Goal: Task Accomplishment & Management: Complete application form

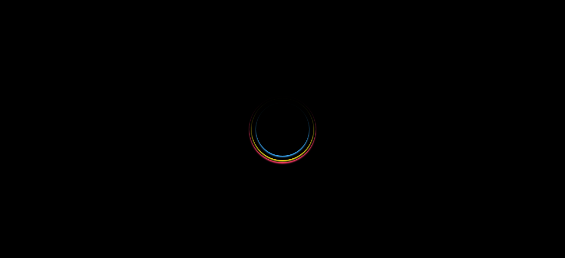
select select
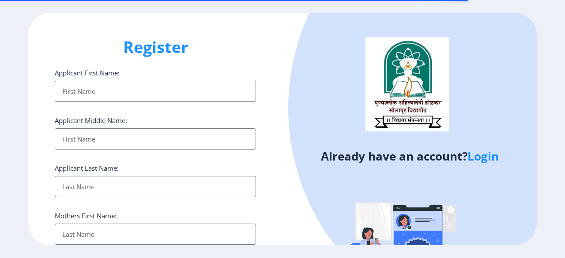
select select
click at [114, 91] on input "Applicant First Name:" at bounding box center [155, 91] width 201 height 21
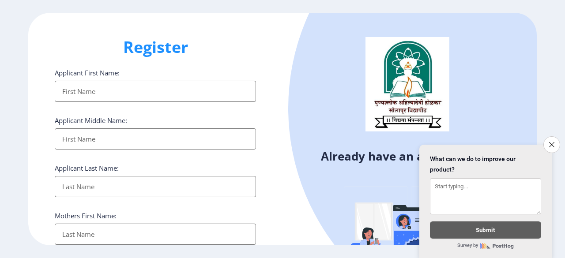
click at [113, 92] on input "Applicant First Name:" at bounding box center [155, 91] width 201 height 21
type input "Nagesh"
type input "Tambake"
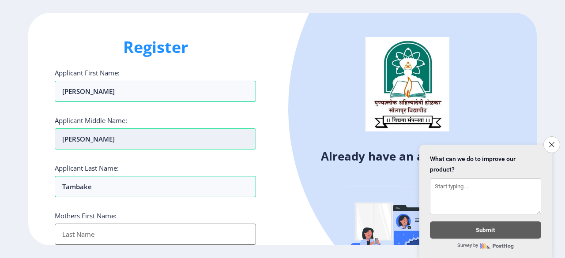
click at [128, 142] on input "Nagesh" at bounding box center [155, 139] width 201 height 21
type input "N"
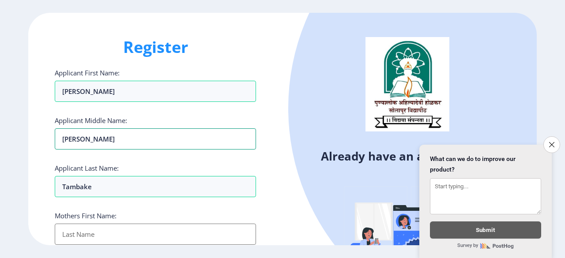
type input "Rajshekhar"
click at [118, 237] on input "Applicant First Name:" at bounding box center [155, 234] width 201 height 21
type input "Sunanda"
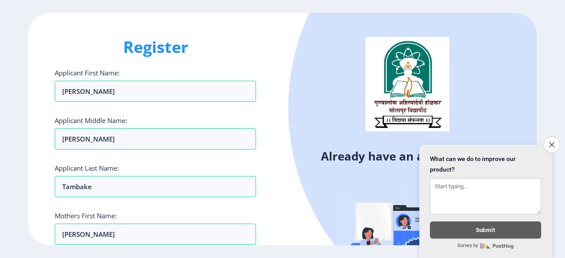
click at [269, 203] on div "Register Applicant First Name: Nagesh Applicant Middle Name: Rajshekhar Applica…" at bounding box center [155, 129] width 254 height 233
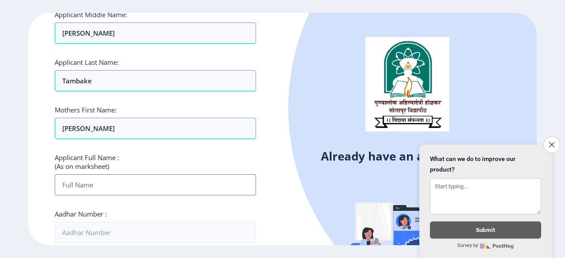
scroll to position [124, 0]
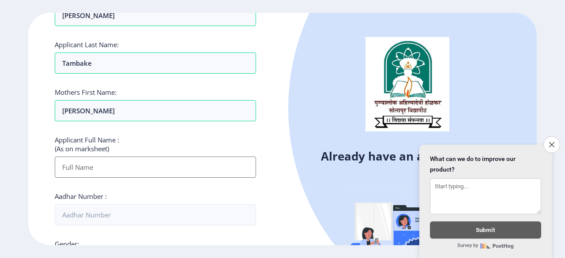
click at [165, 158] on input "Applicant First Name:" at bounding box center [155, 167] width 201 height 21
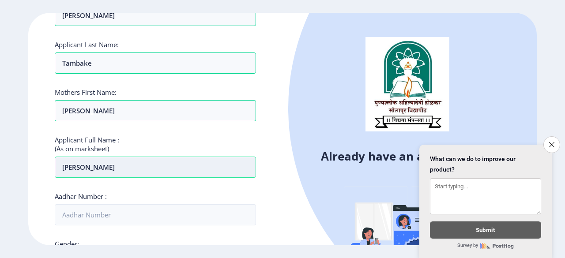
drag, startPoint x: 172, startPoint y: 167, endPoint x: 68, endPoint y: 161, distance: 104.4
click at [68, 161] on input "Nagesh Rajshekhar Tambake" at bounding box center [155, 167] width 201 height 21
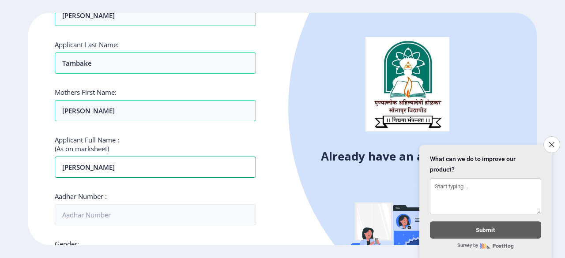
type input "NAGESH RAJSHEKHAR TAMBAKE"
click at [125, 187] on div "Applicant First Name: Nagesh Applicant Middle Name: Rajshekhar Applicant Last N…" at bounding box center [155, 211] width 201 height 532
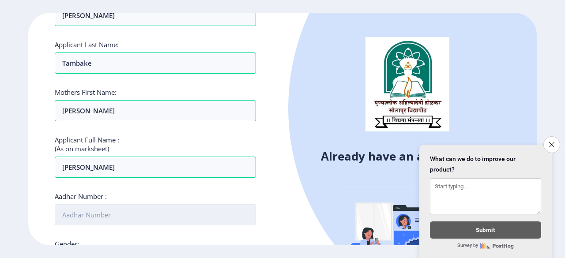
click at [115, 218] on input "Aadhar Number :" at bounding box center [155, 214] width 201 height 21
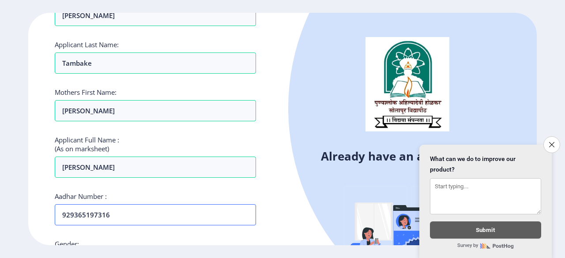
type input "929365197316"
click at [273, 193] on div "Register Applicant First Name: Nagesh Applicant Middle Name: Rajshekhar Applica…" at bounding box center [155, 129] width 254 height 233
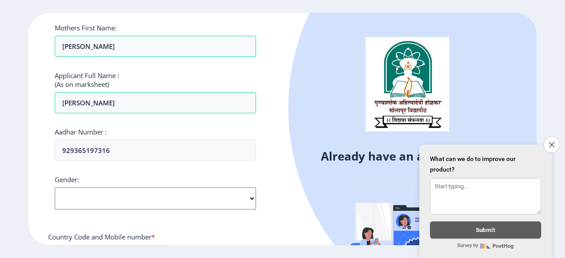
scroll to position [194, 0]
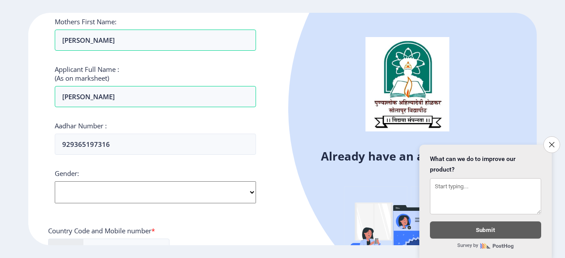
click at [229, 198] on select "Select Gender Male Female Other" at bounding box center [155, 193] width 201 height 22
select select "Male"
click at [55, 182] on select "Select Gender Male Female Other" at bounding box center [155, 193] width 201 height 22
click at [250, 227] on div "Country Code and Mobile number *" at bounding box center [155, 233] width 215 height 12
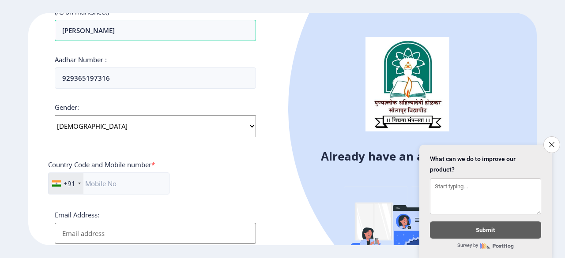
scroll to position [265, 0]
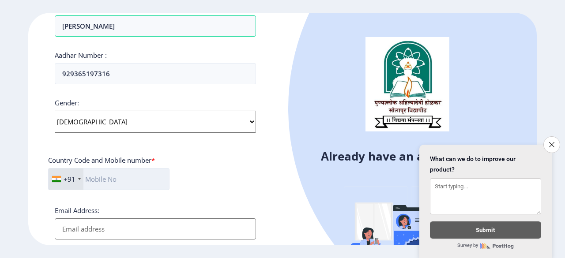
click at [161, 178] on input "text" at bounding box center [108, 179] width 121 height 22
type input "7840905787"
click at [151, 228] on input "Email Address:" at bounding box center [155, 229] width 201 height 21
type input "nrtambake@gmail.com"
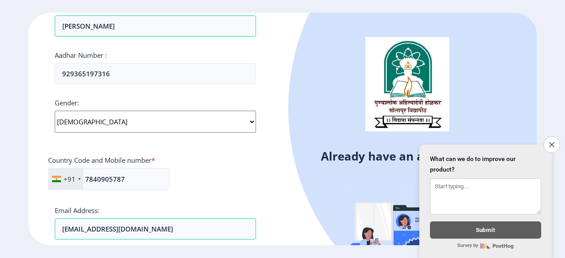
click at [197, 188] on div "+91 India (भारत) +91 Afghanistan (‫افغانستان‬‎) +93 Albania (Shqipëri) +355 Alg…" at bounding box center [155, 182] width 215 height 29
click at [547, 142] on button "Close survey" at bounding box center [552, 145] width 19 height 19
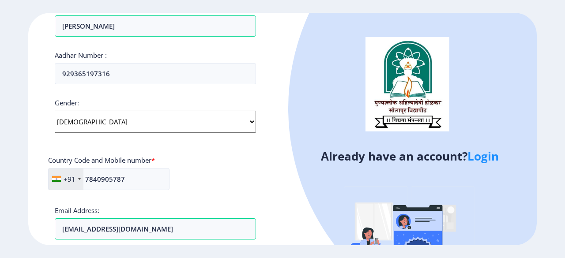
click at [215, 194] on div "+91 India (भारत) +91 Afghanistan (‫افغانستان‬‎) +93 Albania (Shqipëri) +355 Alg…" at bounding box center [155, 182] width 215 height 29
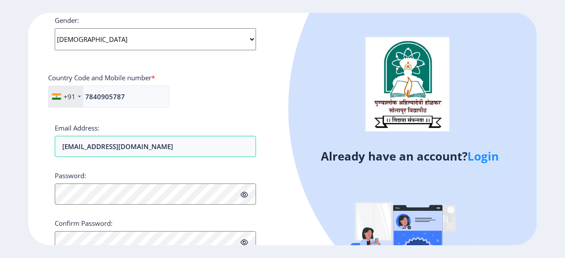
scroll to position [353, 0]
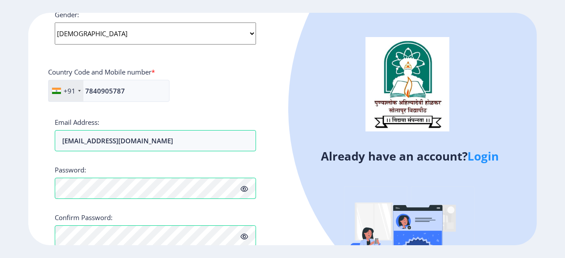
click at [269, 198] on div "Register Applicant First Name: Nagesh Applicant Middle Name: Rajshekhar Applica…" at bounding box center [155, 129] width 254 height 233
click at [246, 188] on icon at bounding box center [245, 189] width 8 height 7
click at [281, 226] on div "Register Applicant First Name: Nagesh Applicant Middle Name: Rajshekhar Applica…" at bounding box center [155, 129] width 254 height 233
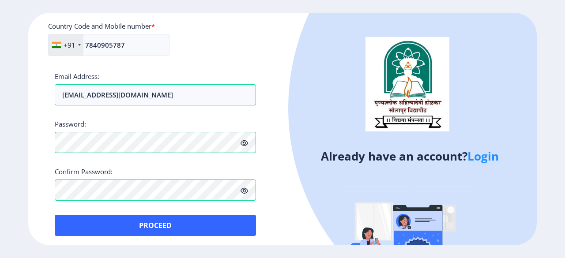
scroll to position [401, 0]
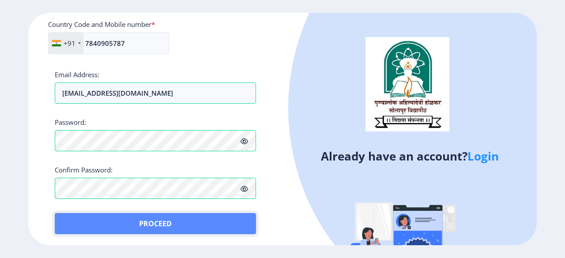
click at [185, 217] on button "Proceed" at bounding box center [155, 223] width 201 height 21
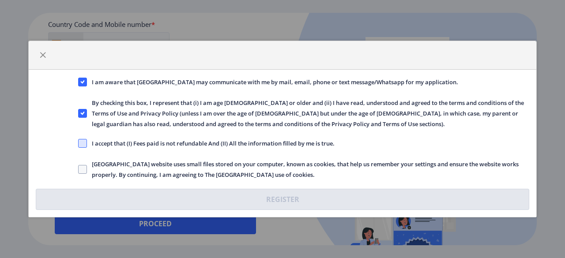
click at [83, 142] on span at bounding box center [82, 143] width 9 height 9
click at [79, 144] on input "I accept that (I) Fees paid is not refundable And (II) All the information fill…" at bounding box center [78, 144] width 0 height 0
checkbox input "true"
click at [83, 169] on span at bounding box center [82, 169] width 9 height 9
click at [79, 170] on input "Solapur University website uses small files stored on your computer, known as c…" at bounding box center [78, 170] width 0 height 0
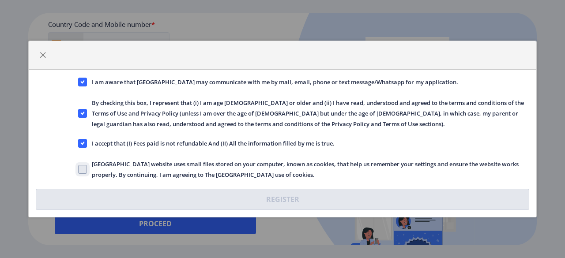
checkbox input "true"
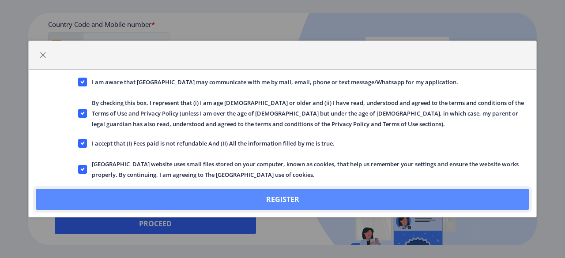
click at [191, 196] on button "Register" at bounding box center [283, 199] width 494 height 21
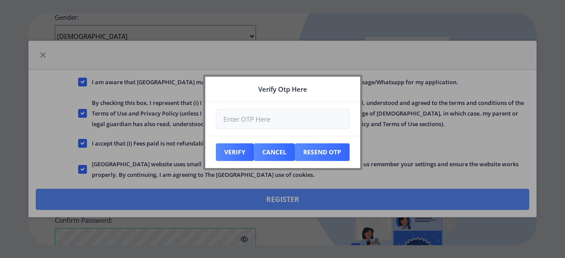
scroll to position [451, 0]
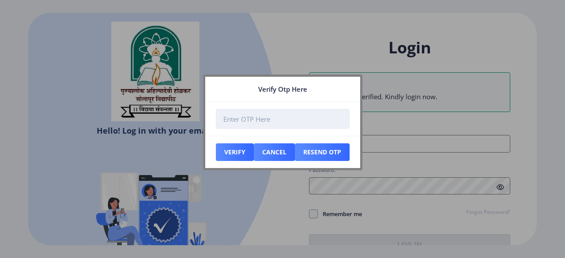
click at [242, 116] on input "number" at bounding box center [283, 119] width 134 height 20
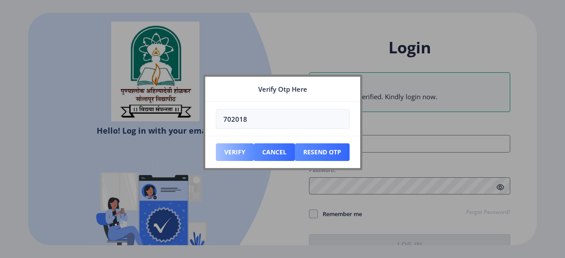
type input "702018"
click at [232, 150] on button "Verify" at bounding box center [235, 153] width 38 height 18
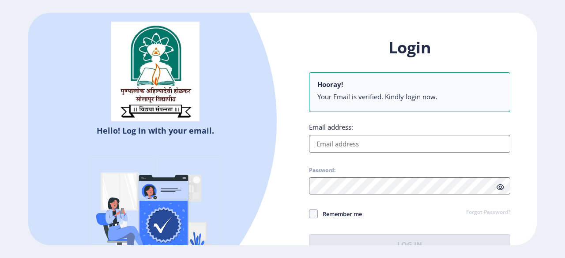
click at [373, 147] on input "Email address:" at bounding box center [409, 144] width 201 height 18
type input "nrtambake@gmail.com"
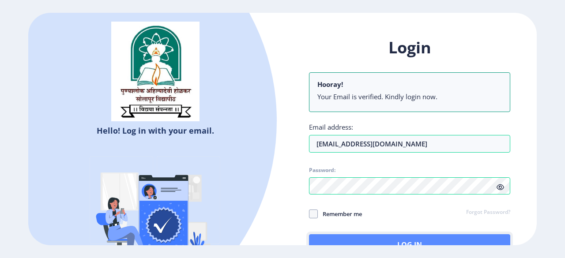
click at [391, 238] on button "Log In" at bounding box center [409, 245] width 201 height 21
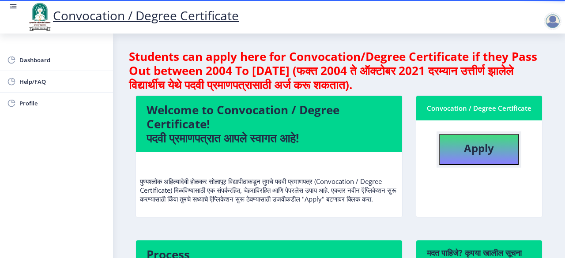
click at [486, 151] on b "Apply" at bounding box center [479, 148] width 30 height 15
select select
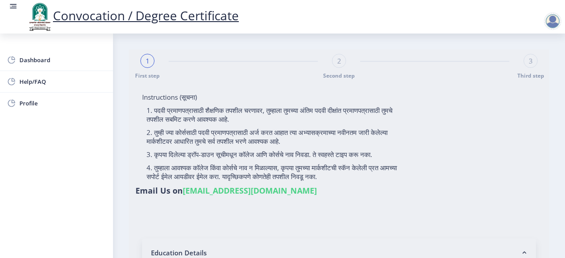
type input "NAGESH RAJSHEKHAR TAMBAKE"
type input "Sunanda"
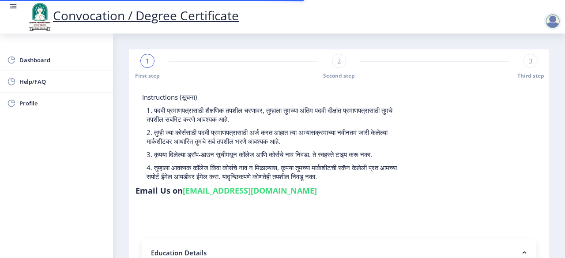
click at [472, 155] on div "Instructions (सूचना) 1. पदवी प्रमाणपत्रासाठी शैक्षणिक तपशील चरणावर, तुम्हाला तु…" at bounding box center [339, 146] width 407 height 107
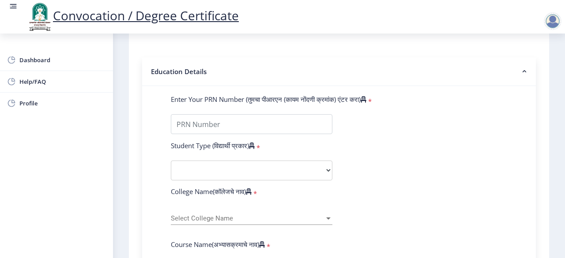
scroll to position [177, 0]
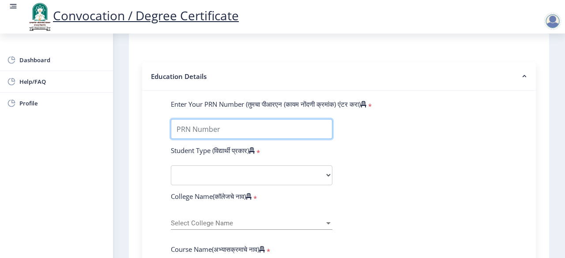
click at [273, 136] on input "Enter Your PRN Number (तुमचा पीआरएन (कायम नोंदणी क्रमांक) एंटर करा)" at bounding box center [252, 129] width 162 height 20
type input "202301045075709"
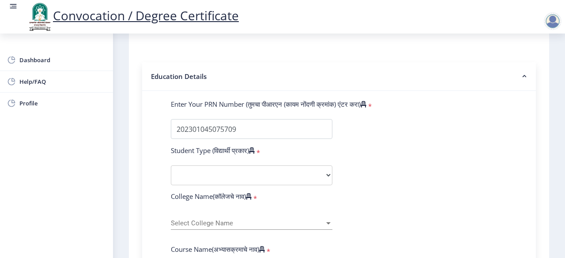
click at [314, 158] on div "Student Type (विद्यार्थी प्रकार) *" at bounding box center [251, 152] width 175 height 12
click at [312, 175] on select "Select Student Type Regular External" at bounding box center [252, 176] width 162 height 20
select select "Regular"
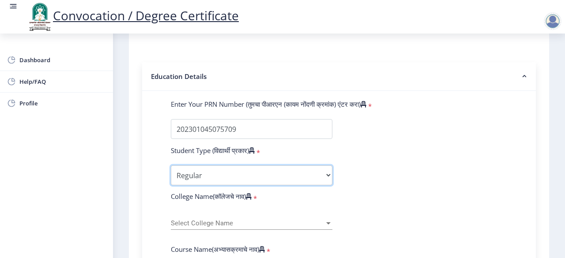
click at [171, 166] on select "Select Student Type Regular External" at bounding box center [252, 176] width 162 height 20
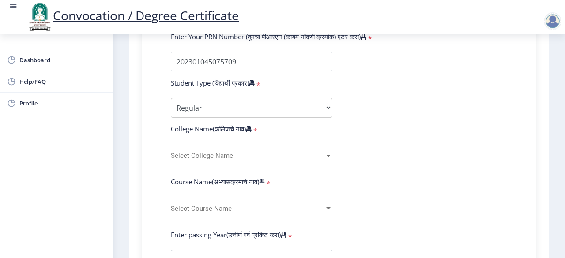
scroll to position [247, 0]
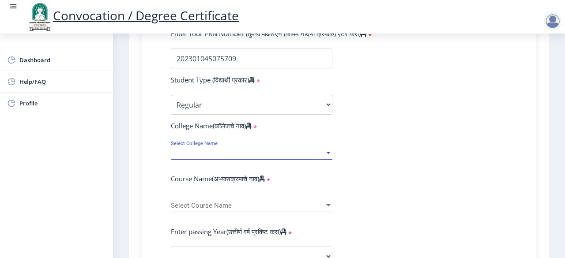
click at [307, 151] on span "Select College Name" at bounding box center [248, 153] width 154 height 8
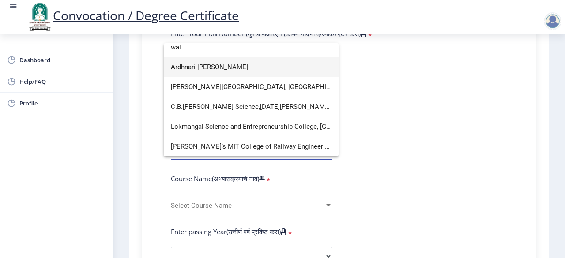
scroll to position [0, 0]
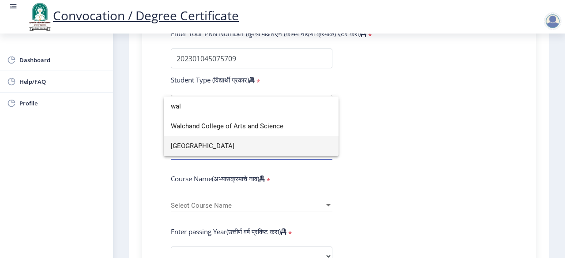
type input "wal"
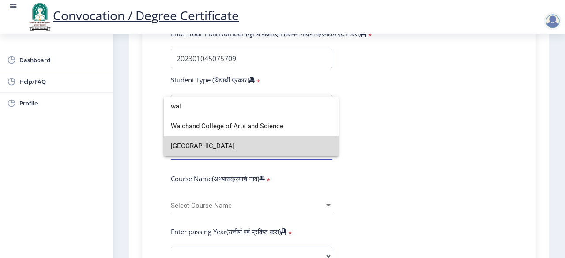
click at [281, 148] on span "Walchand Institute of Technology" at bounding box center [251, 146] width 161 height 20
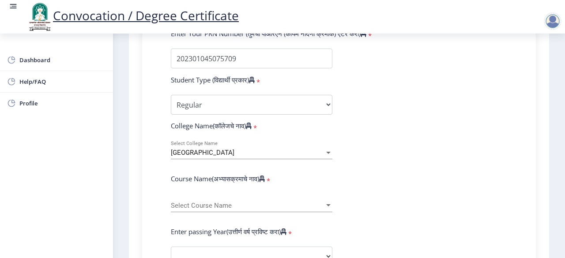
click at [393, 150] on form "Enter Your PRN Number (तुमचा पीआरएन (कायम नोंदणी क्रमांक) एंटर करा) * Student T…" at bounding box center [339, 263] width 350 height 468
click at [296, 205] on span "Select Course Name" at bounding box center [248, 206] width 154 height 8
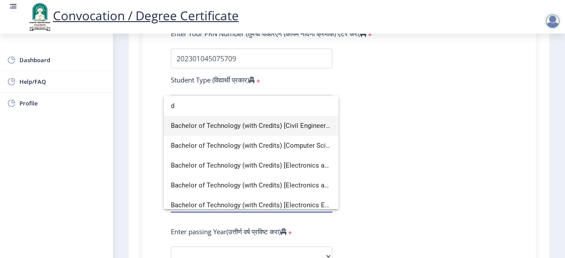
scroll to position [66, 0]
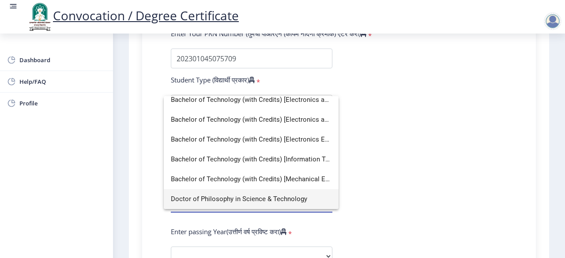
type input "d"
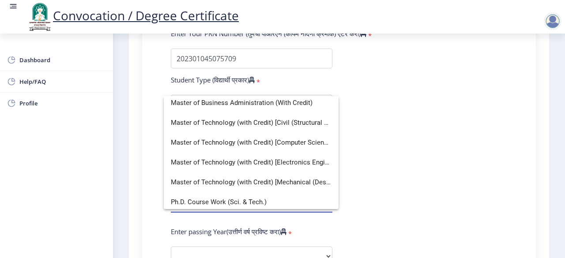
scroll to position [185, 0]
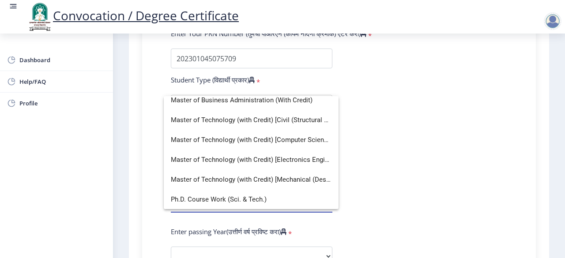
drag, startPoint x: 343, startPoint y: 204, endPoint x: 339, endPoint y: 175, distance: 29.8
click at [339, 175] on div at bounding box center [282, 129] width 565 height 258
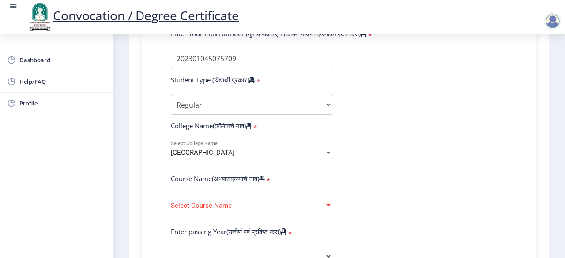
click at [298, 203] on span "Select Course Name" at bounding box center [248, 206] width 154 height 8
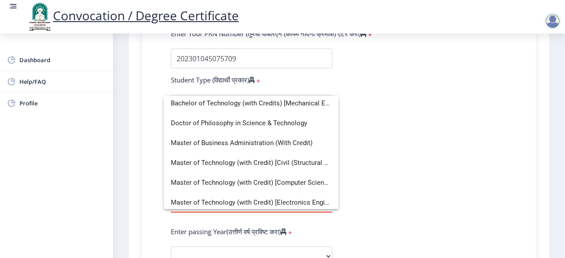
scroll to position [141, 0]
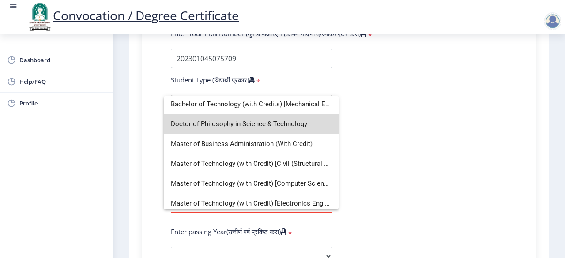
click at [272, 127] on span "Doctor of Philosophy in Science & Technology" at bounding box center [251, 124] width 161 height 20
select select "January"
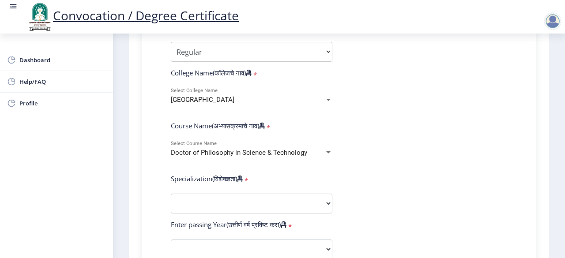
scroll to position [353, 0]
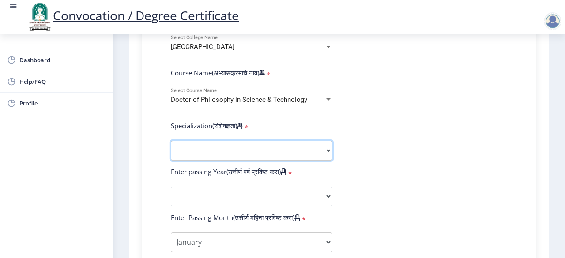
click at [316, 149] on select "Specialization Biotechnology Botany Chemistry Civil Engineering Computer Scienc…" at bounding box center [252, 151] width 162 height 20
select select "Mechanical Engineering"
click at [171, 141] on select "Specialization Biotechnology Botany Chemistry Civil Engineering Computer Scienc…" at bounding box center [252, 151] width 162 height 20
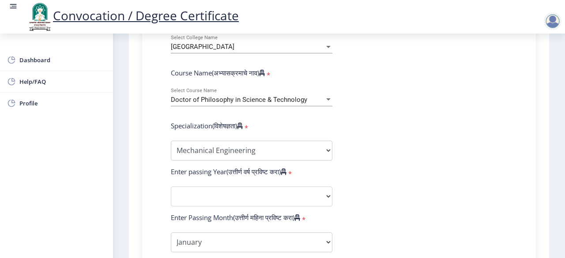
drag, startPoint x: 370, startPoint y: 204, endPoint x: 314, endPoint y: 191, distance: 56.8
click at [314, 191] on form "Enter Your PRN Number (तुमचा पीआरएन (कायम नोंदणी क्रमांक) एंटर करा) * Student T…" at bounding box center [339, 203] width 350 height 560
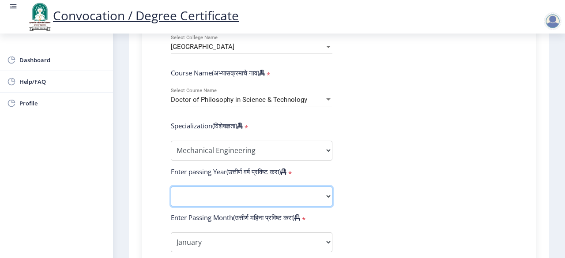
click at [314, 191] on select "2025 2024 2023 2022 2021 2020 2019 2018 2017 2016 2015 2014 2013 2012 2011 2010…" at bounding box center [252, 197] width 162 height 20
select select "2025"
click at [171, 187] on select "2025 2024 2023 2022 2021 2020 2019 2018 2017 2016 2015 2014 2013 2012 2011 2010…" at bounding box center [252, 197] width 162 height 20
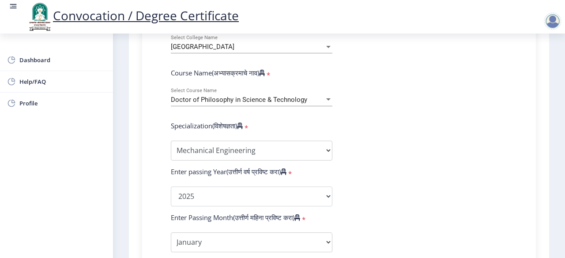
click at [378, 159] on form "Enter Your PRN Number (तुमचा पीआरएन (कायम नोंदणी क्रमांक) एंटर करा) * Student T…" at bounding box center [339, 203] width 350 height 560
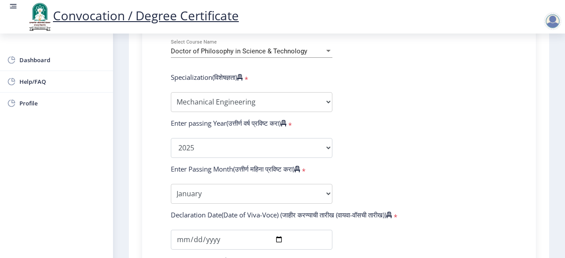
scroll to position [406, 0]
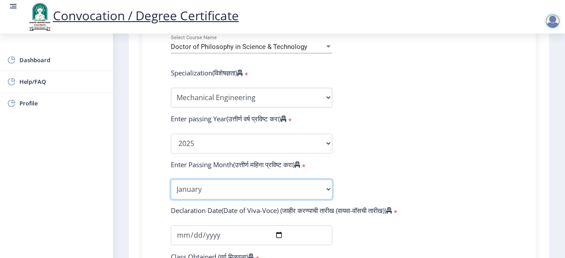
click at [302, 189] on select "Enter Passing Month January February March April May June July August September…" at bounding box center [252, 190] width 162 height 20
select select "September"
click at [171, 180] on select "Enter Passing Month January February March April May June July August September…" at bounding box center [252, 190] width 162 height 20
click at [354, 187] on form "Enter Your PRN Number (तुमचा पीआरएन (कायम नोंदणी क्रमांक) एंटर करा) * Student T…" at bounding box center [339, 150] width 350 height 560
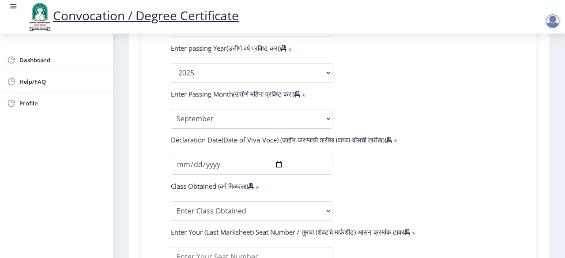
scroll to position [495, 0]
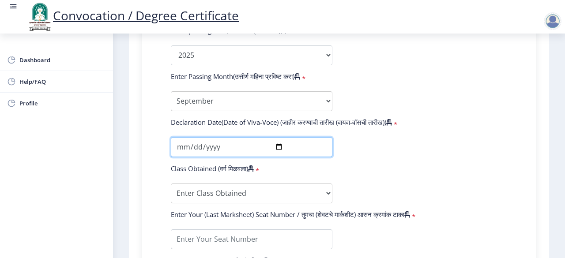
click at [278, 148] on input "date" at bounding box center [252, 147] width 162 height 20
type input "2025-09-08"
click at [366, 167] on form "Enter Your PRN Number (तुमचा पीआरएन (कायम नोंदणी क्रमांक) एंटर करा) * Student T…" at bounding box center [339, 62] width 350 height 560
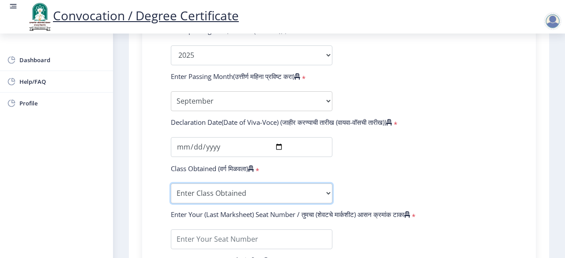
click at [294, 190] on select "Enter Class Obtained FIRST CLASS WITH DISTINCTION FIRST CLASS HIGHER SECOND CLA…" at bounding box center [252, 194] width 162 height 20
select select "Grade A+"
click at [171, 184] on select "Enter Class Obtained FIRST CLASS WITH DISTINCTION FIRST CLASS HIGHER SECOND CLA…" at bounding box center [252, 194] width 162 height 20
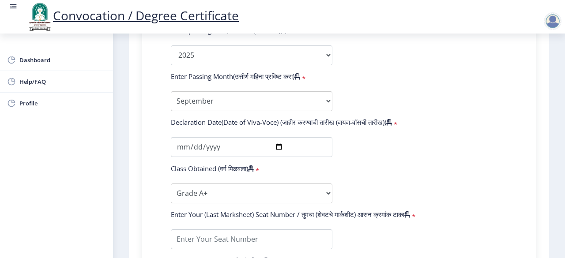
click at [400, 151] on form "Enter Your PRN Number (तुमचा पीआरएन (कायम नोंदणी क्रमांक) एंटर करा) * Student T…" at bounding box center [339, 62] width 350 height 560
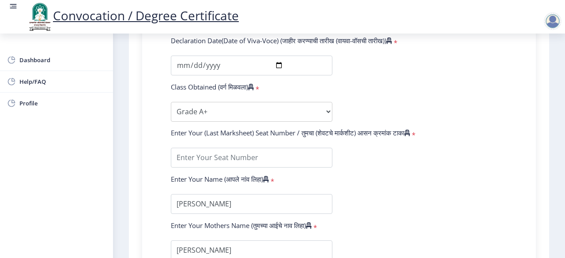
scroll to position [583, 0]
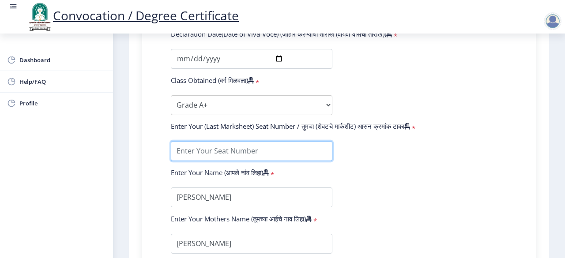
click at [239, 151] on input "textarea" at bounding box center [252, 151] width 162 height 20
type input "1301F0025"
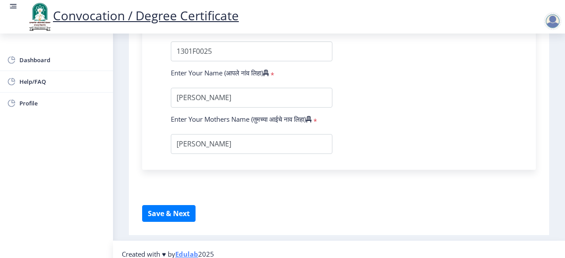
scroll to position [689, 0]
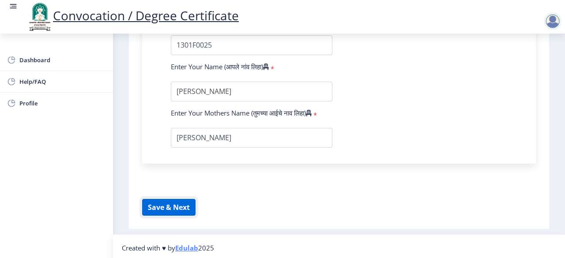
click at [167, 205] on button "Save & Next" at bounding box center [168, 207] width 53 height 17
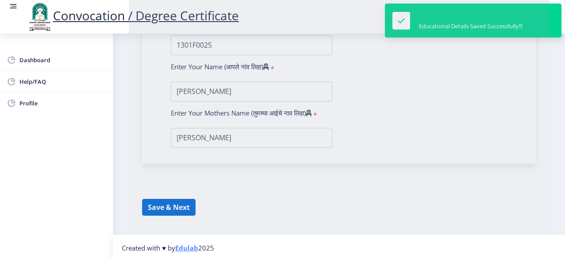
select select
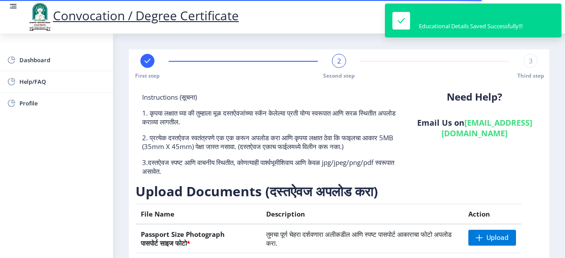
click at [408, 149] on div "Need Help? Email Us on [EMAIL_ADDRESS][DOMAIN_NAME]" at bounding box center [475, 138] width 136 height 90
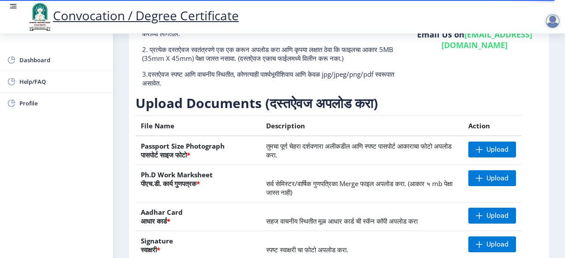
scroll to position [106, 0]
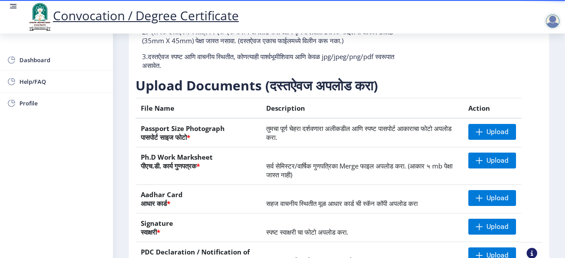
click at [515, 85] on h3 "Upload Documents (दस्तऐवज अपलोड करा)" at bounding box center [339, 86] width 407 height 18
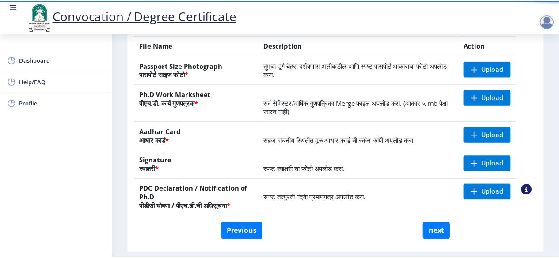
scroll to position [151, 0]
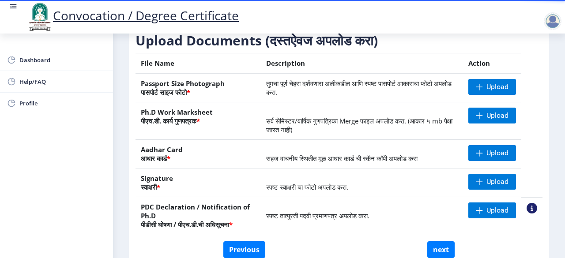
click at [323, 151] on td "सहज वाचनीय स्थितीत मूळ आधार कार्ड ची स्कॅन कॉपी अपलोड करा" at bounding box center [362, 154] width 202 height 29
click at [261, 164] on td "सहज वाचनीय स्थितीत मूळ आधार कार्ड ची स्कॅन कॉपी अपलोड करा" at bounding box center [362, 154] width 202 height 29
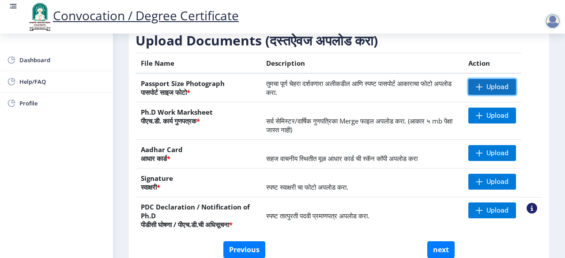
click at [476, 85] on span at bounding box center [479, 86] width 7 height 7
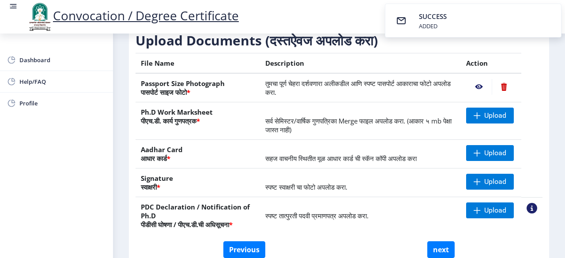
click at [478, 87] on nb-action at bounding box center [479, 87] width 26 height 16
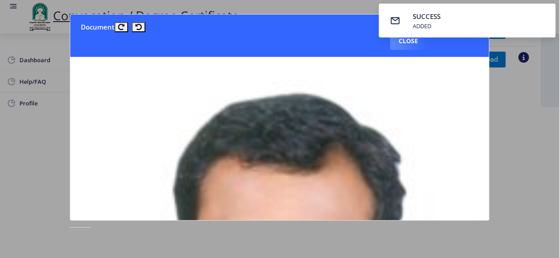
click at [541, 167] on div at bounding box center [279, 129] width 559 height 258
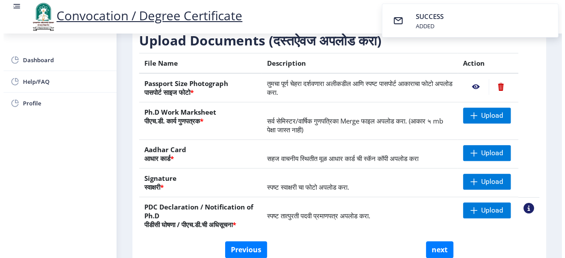
scroll to position [100, 0]
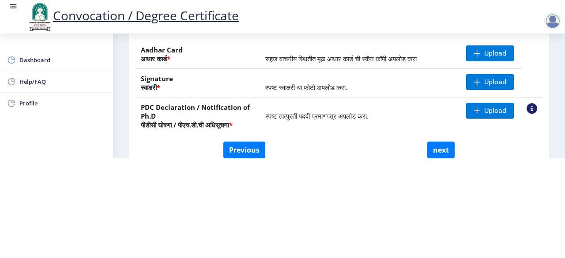
click at [528, 159] on html "Convocation / Degree Certificate Dashboard Help/FAQ Profile First step 2 Second…" at bounding box center [282, 29] width 565 height 258
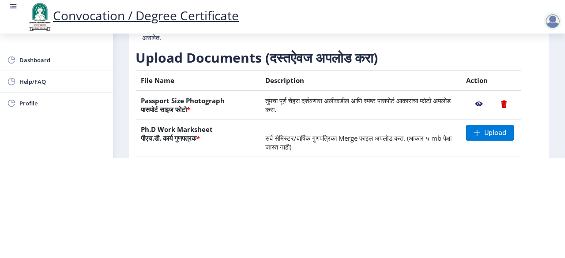
scroll to position [27, 0]
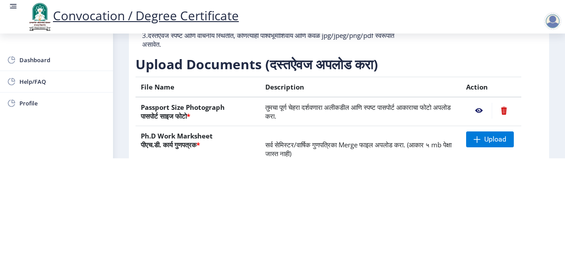
click at [557, 93] on nb-layout-column "First step 2 Second step 3 Third step Instructions (सूचना) 1. कृपया लक्षात घ्या…" at bounding box center [339, 103] width 452 height 394
click at [547, 114] on nb-layout-column "First step 2 Second step 3 Third step Instructions (सूचना) 1. कृपया लक्षात घ्या…" at bounding box center [339, 103] width 452 height 394
click at [555, 114] on nb-layout-column "First step 2 Second step 3 Third step Instructions (सूचना) 1. कृपया लक्षात घ्या…" at bounding box center [339, 103] width 452 height 394
click at [524, 159] on html "Convocation / Degree Certificate Dashboard Help/FAQ Profile First step 2 Second…" at bounding box center [282, 29] width 565 height 258
drag, startPoint x: 511, startPoint y: 216, endPoint x: 530, endPoint y: 106, distance: 111.2
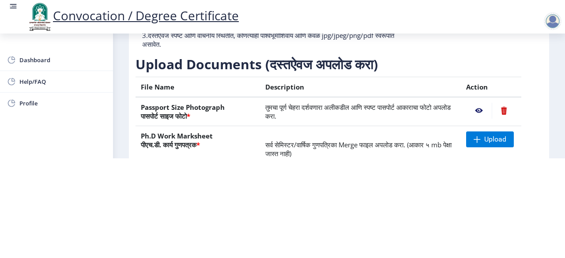
click at [530, 106] on html "Convocation / Degree Certificate Dashboard Help/FAQ Profile First step 2 Second…" at bounding box center [282, 29] width 565 height 258
click at [530, 106] on table "File Name Description Action Passport Size Photograph पासपोर्ट साइज फोटो * तुमच…" at bounding box center [339, 168] width 407 height 182
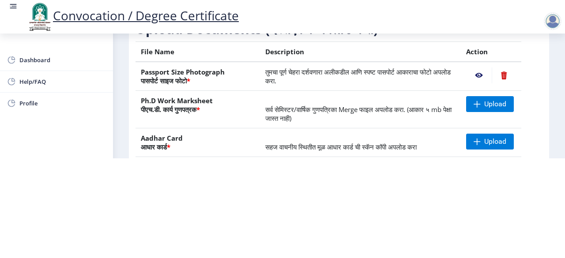
scroll to position [80, 0]
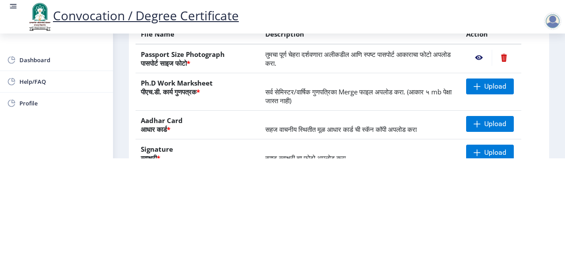
drag, startPoint x: 562, startPoint y: 182, endPoint x: 562, endPoint y: 113, distance: 69.3
click at [562, 113] on html "Convocation / Degree Certificate Dashboard Help/FAQ Profile First step 2 Second…" at bounding box center [282, 29] width 565 height 258
click at [549, 117] on nb-layout-column "First step 2 Second step 3 Third step Instructions (सूचना) 1. कृपया लक्षात घ्या…" at bounding box center [339, 50] width 452 height 394
click at [501, 85] on span "Upload" at bounding box center [495, 86] width 22 height 9
click at [517, 99] on td "Upload" at bounding box center [491, 92] width 61 height 38
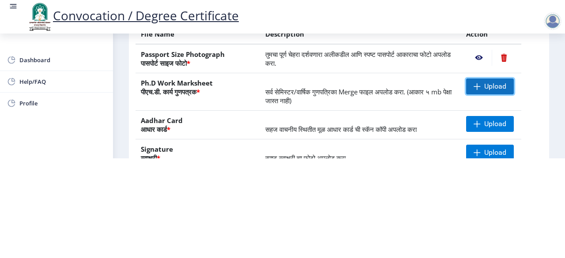
click at [488, 84] on span "Upload" at bounding box center [495, 86] width 22 height 9
click at [423, 80] on td "सर्व सेमिस्टर/वार्षिक गुणपत्रिका Merge फाइल अपलोड करा. (आकार ५ mb पेक्षा जास्त …" at bounding box center [360, 92] width 201 height 38
click at [366, 99] on td "सर्व सेमिस्टर/वार्षिक गुणपत्रिका Merge फाइल अपलोड करा. (आकार ५ mb पेक्षा जास्त …" at bounding box center [360, 92] width 201 height 38
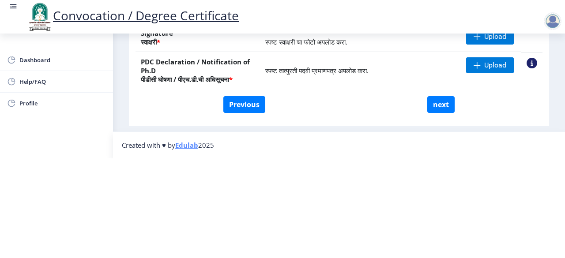
scroll to position [204, 0]
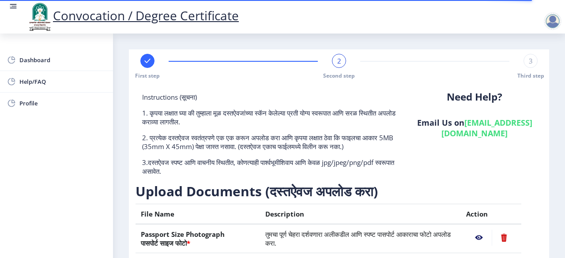
scroll to position [100, 0]
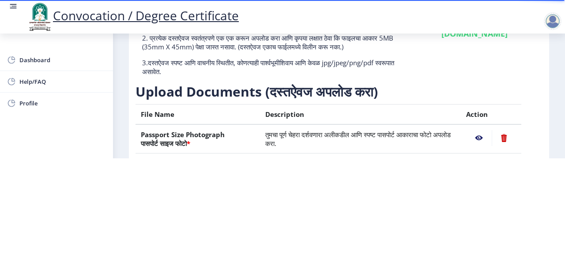
click at [453, 69] on div "Need Help? Email Us on [EMAIL_ADDRESS][DOMAIN_NAME]" at bounding box center [475, 38] width 136 height 90
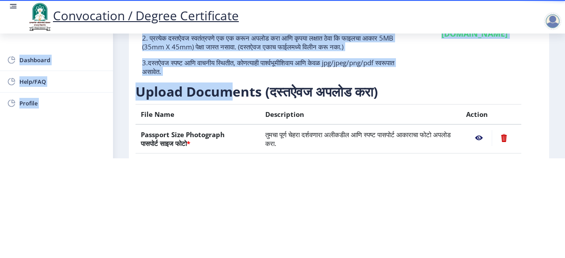
drag, startPoint x: 219, startPoint y: 90, endPoint x: 36, endPoint y: -36, distance: 221.7
click at [36, 0] on html "Convocation / Degree Certificate Dashboard Help/FAQ Profile First step 2 Second…" at bounding box center [282, 29] width 565 height 258
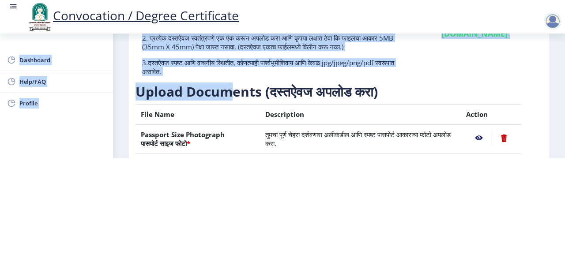
click at [480, 57] on div "Need Help? Email Us on [EMAIL_ADDRESS][DOMAIN_NAME]" at bounding box center [475, 38] width 136 height 90
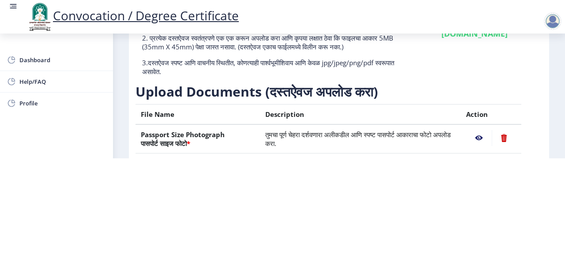
scroll to position [204, 0]
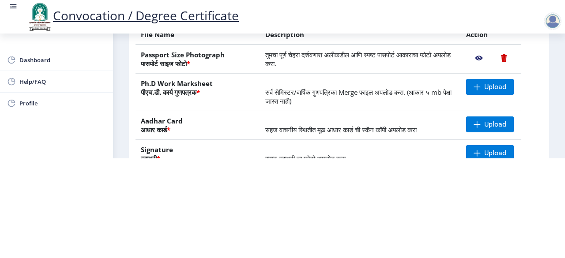
scroll to position [63, 0]
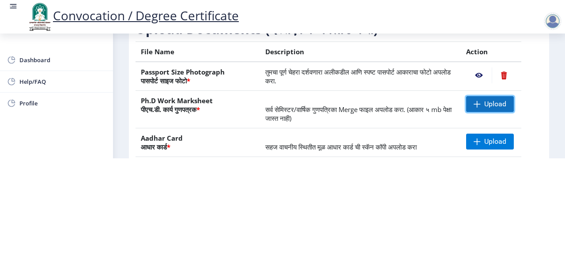
click at [494, 110] on span "Upload" at bounding box center [490, 104] width 48 height 16
click at [315, 82] on td "तुमचा पूर्ण चेहरा दर्शवणारा अलीकडील आणि स्पष्ट पासपोर्ट आकाराचा फोटो अपलोड करा." at bounding box center [360, 76] width 201 height 29
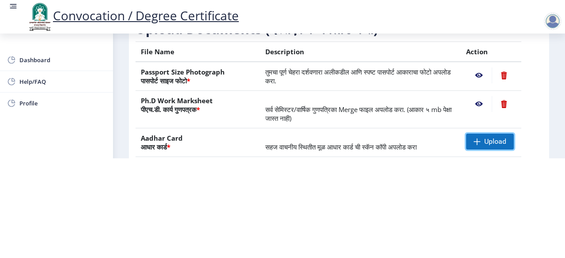
click at [479, 140] on span "Upload" at bounding box center [490, 142] width 48 height 16
click at [560, 118] on nb-layout-column "First step 2 Second step 3 Third step Instructions (सूचना) 1. कृपया लक्षात घ्या…" at bounding box center [339, 68] width 452 height 394
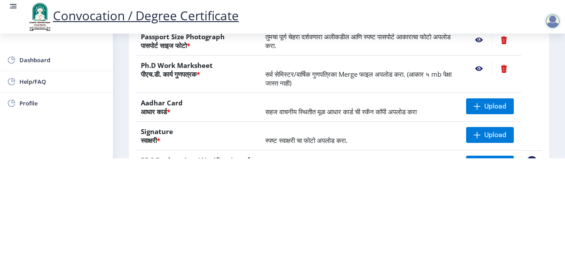
scroll to position [116, 0]
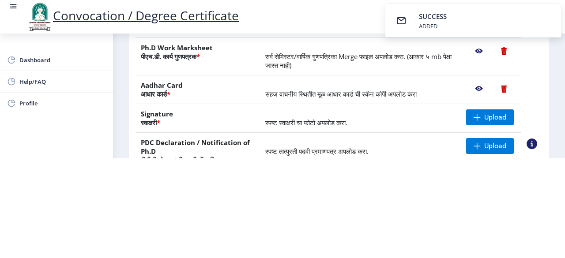
click at [549, 97] on nb-layout-column "First step 2 Second step 3 Third step Instructions (सूचना) 1. कृपया लक्षात घ्या…" at bounding box center [339, 15] width 452 height 394
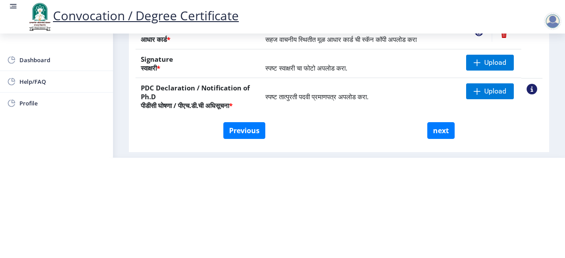
scroll to position [204, 0]
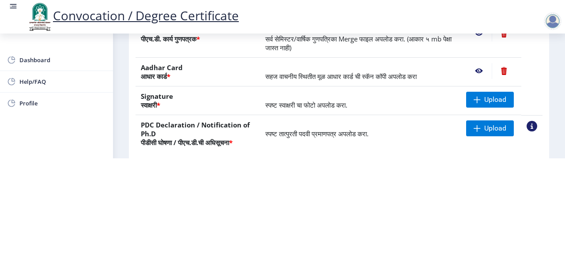
scroll to position [151, 0]
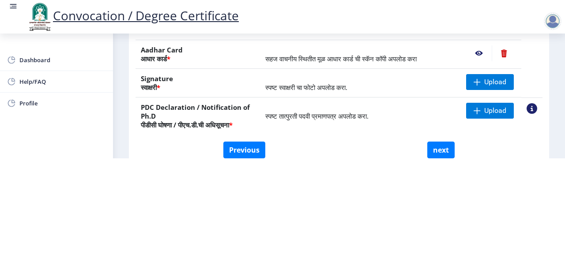
click at [260, 94] on td "स्पष्ट स्वाक्षरी चा फोटो अपलोड करा." at bounding box center [360, 83] width 201 height 29
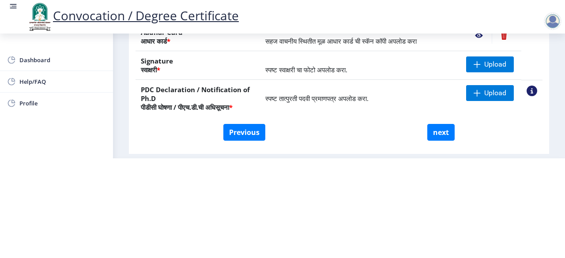
click at [352, 159] on html "Convocation / Degree Certificate Dashboard Help/FAQ Profile First step 2 Second…" at bounding box center [282, 29] width 565 height 258
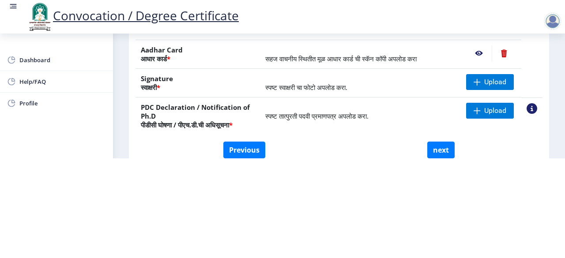
click at [553, 23] on div at bounding box center [553, 21] width 18 height 18
click at [540, 66] on span "Log out" at bounding box center [530, 69] width 57 height 11
